Goal: Information Seeking & Learning: Learn about a topic

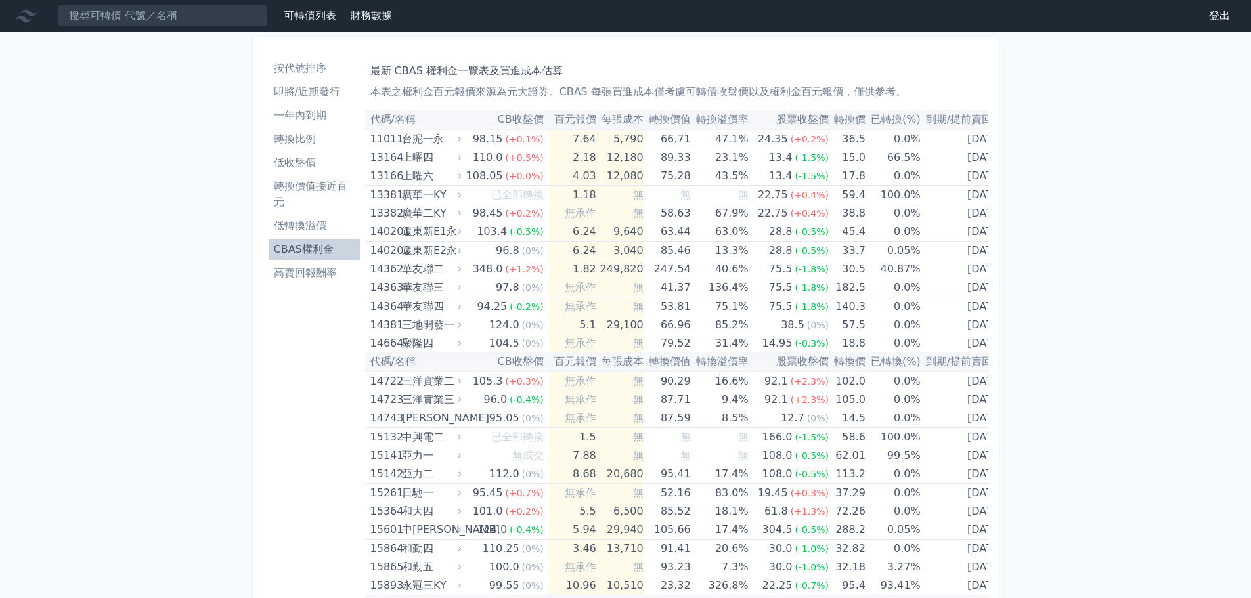
click at [611, 121] on th "每張成本" at bounding box center [619, 119] width 47 height 19
click at [303, 92] on li "即將/近期發行" at bounding box center [314, 92] width 91 height 16
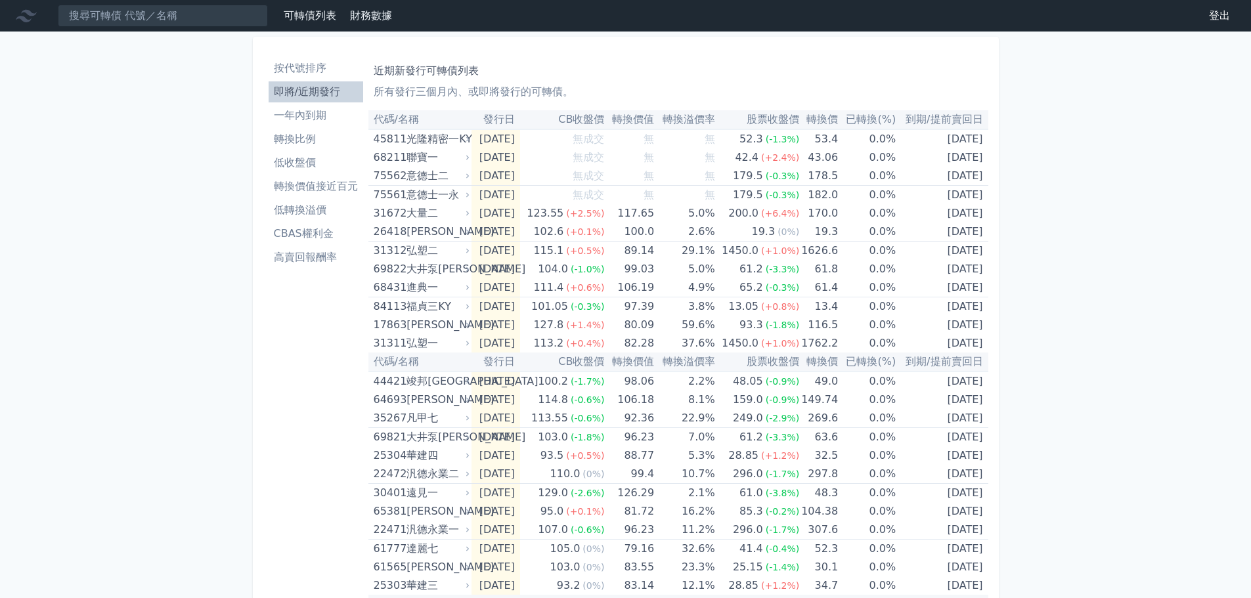
drag, startPoint x: 349, startPoint y: 92, endPoint x: 882, endPoint y: 31, distance: 537.3
click at [349, 91] on li "即將/近期發行" at bounding box center [316, 92] width 95 height 16
click at [315, 237] on li "CBAS權利金" at bounding box center [316, 234] width 95 height 16
click link "CBAS權利金" at bounding box center [316, 233] width 95 height 21
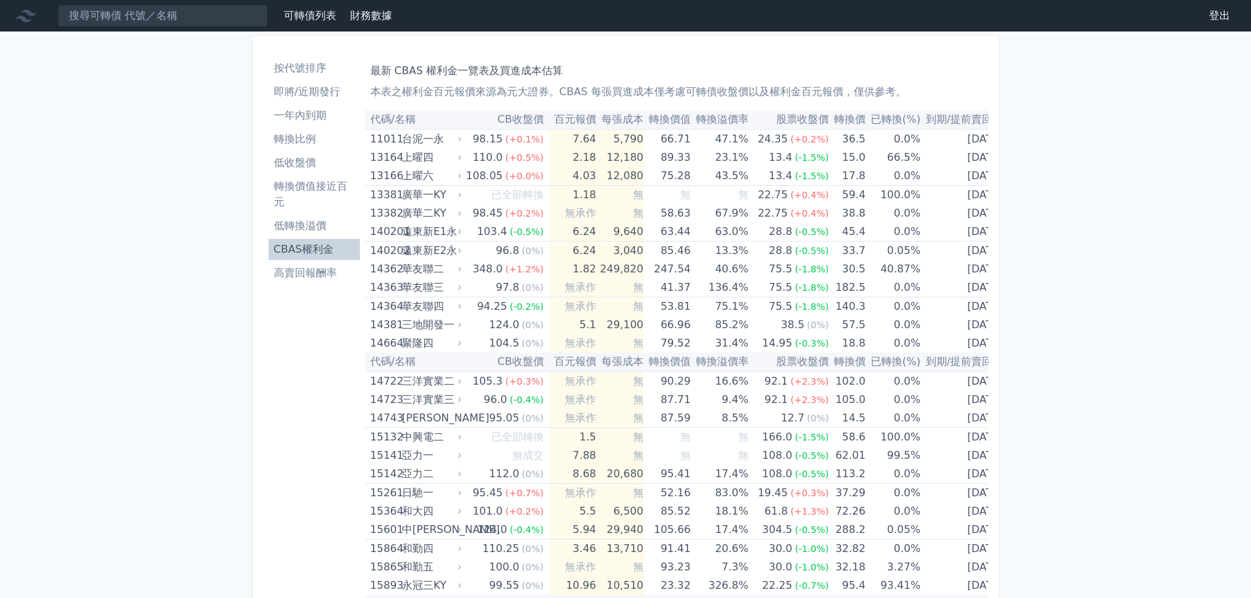
scroll to position [5487, 0]
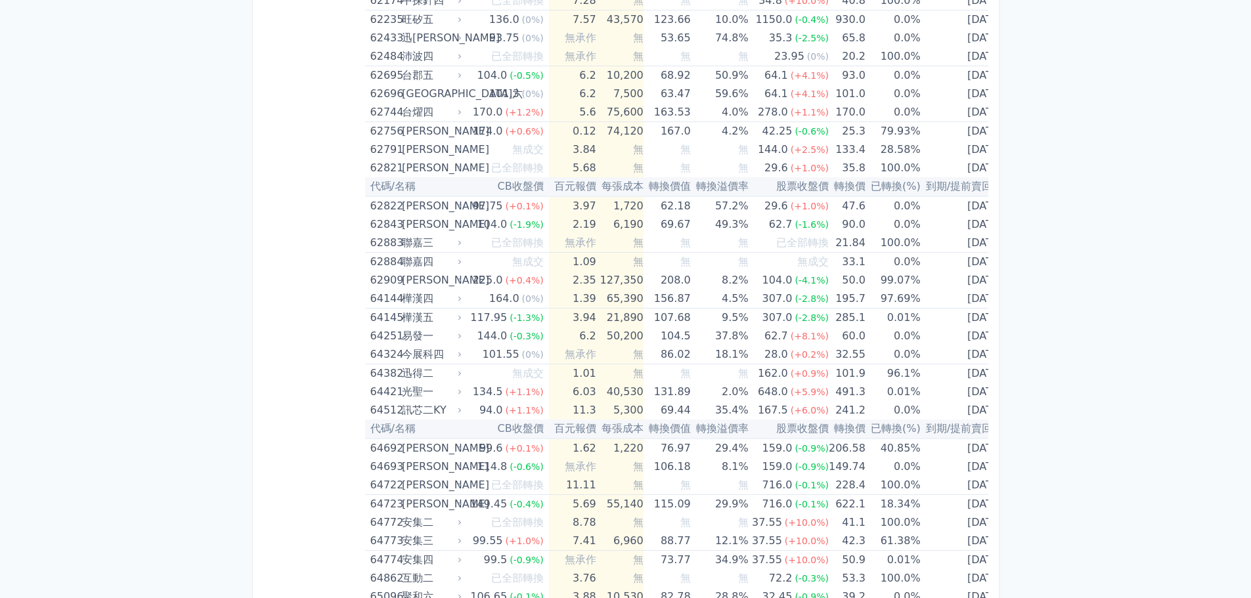
scroll to position [697, 0]
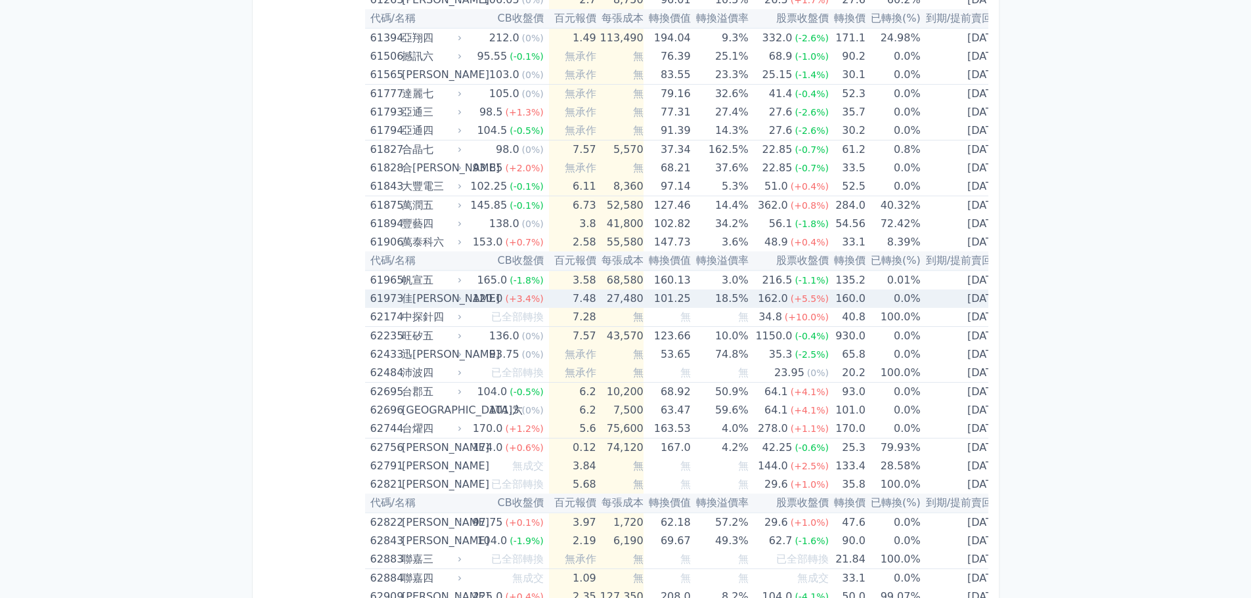
click at [681, 302] on td "101.25" at bounding box center [666, 299] width 47 height 18
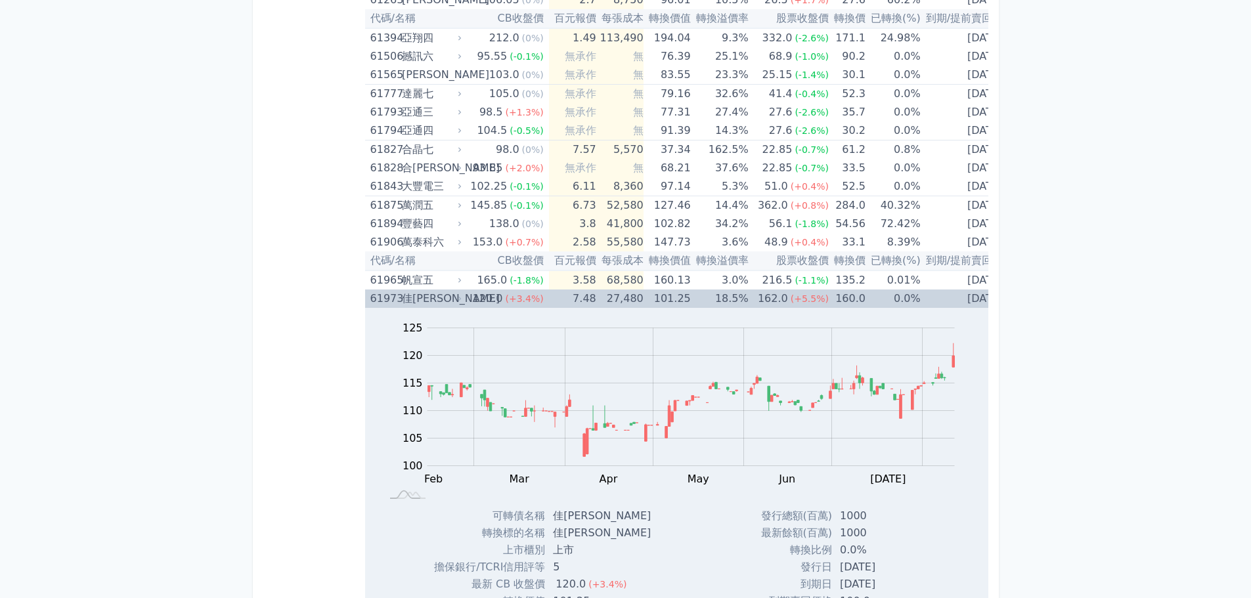
click at [681, 302] on td "101.25" at bounding box center [666, 299] width 47 height 18
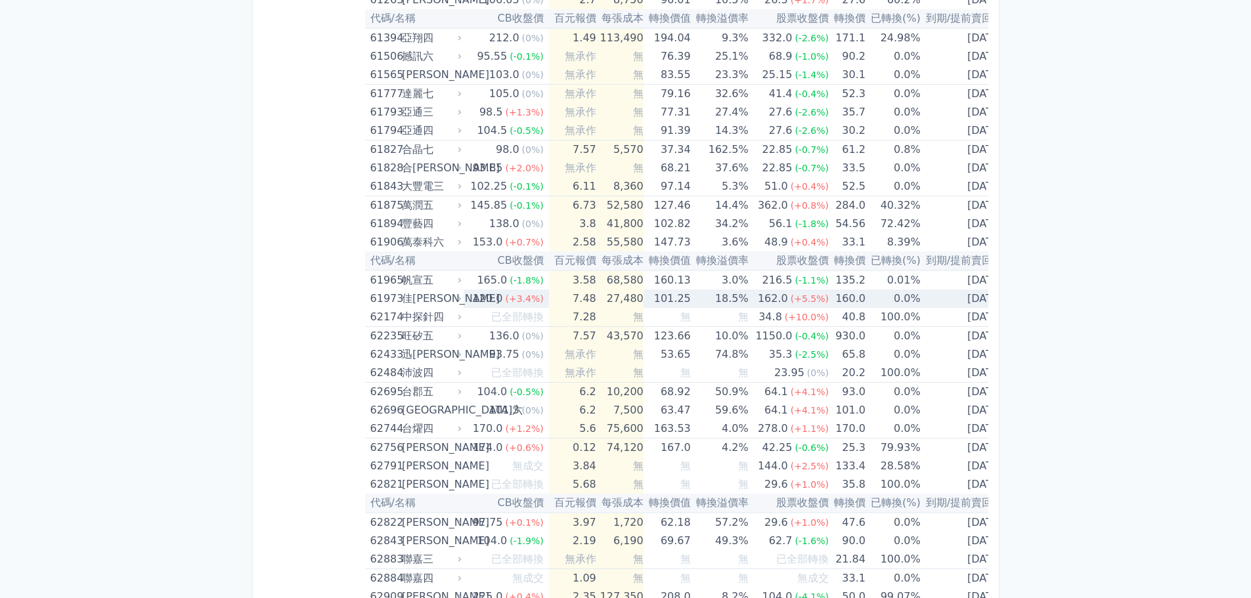
click at [681, 302] on td "101.25" at bounding box center [666, 299] width 47 height 18
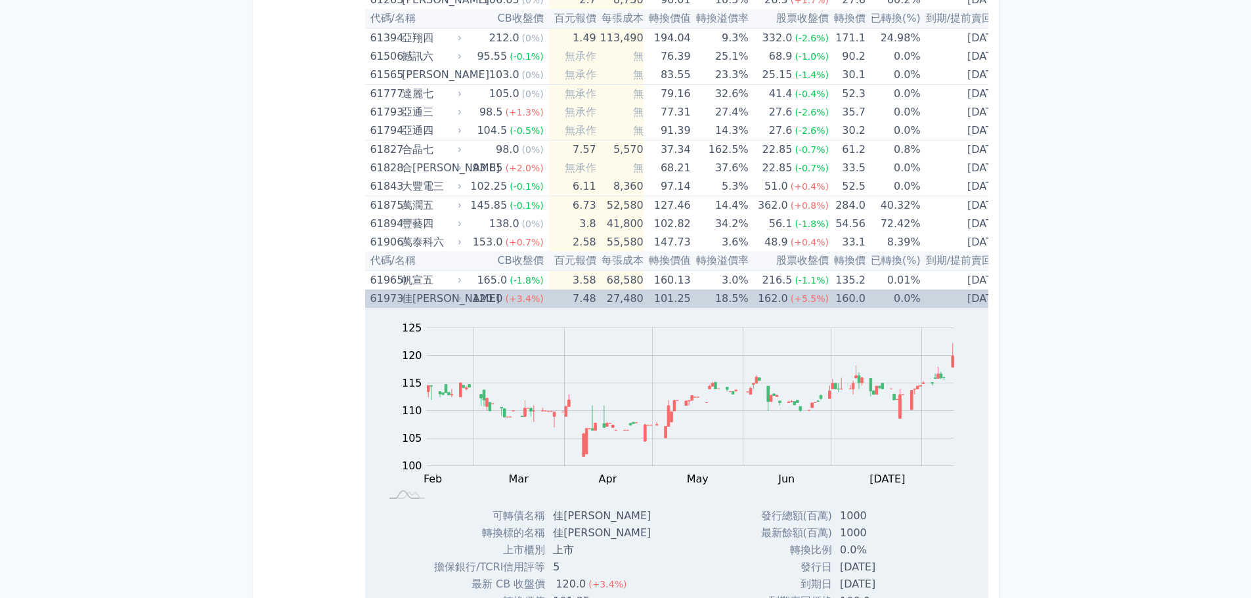
click at [681, 302] on td "101.25" at bounding box center [666, 299] width 47 height 18
